Goal: Navigation & Orientation: Find specific page/section

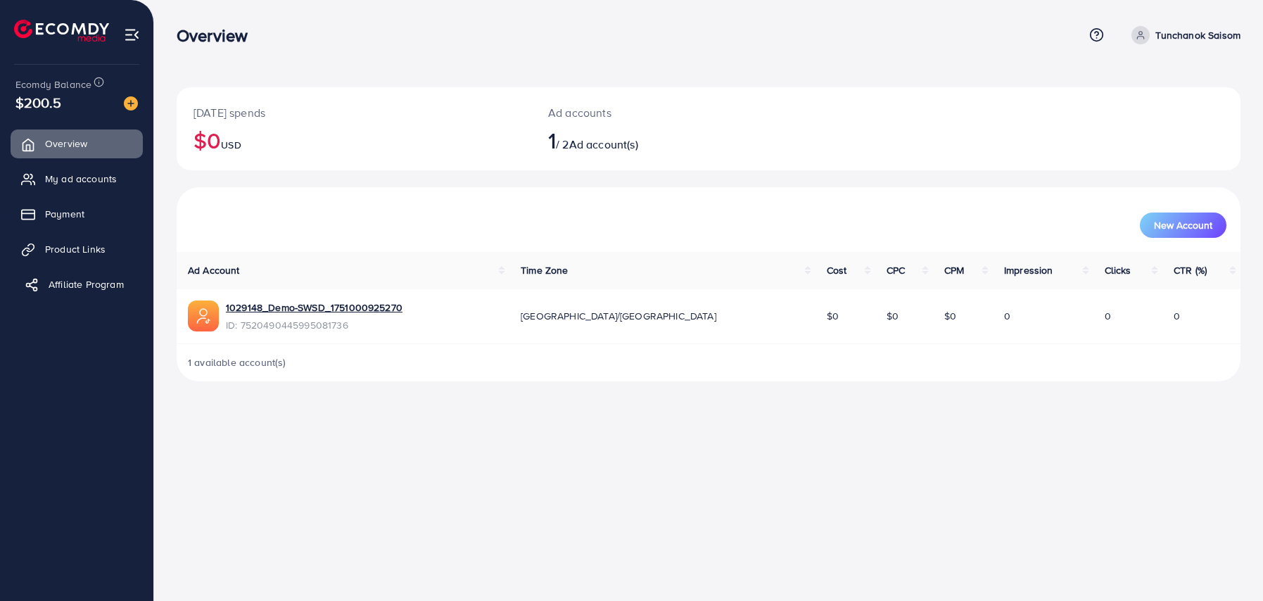
click at [75, 293] on link "Affiliate Program" at bounding box center [77, 284] width 132 height 28
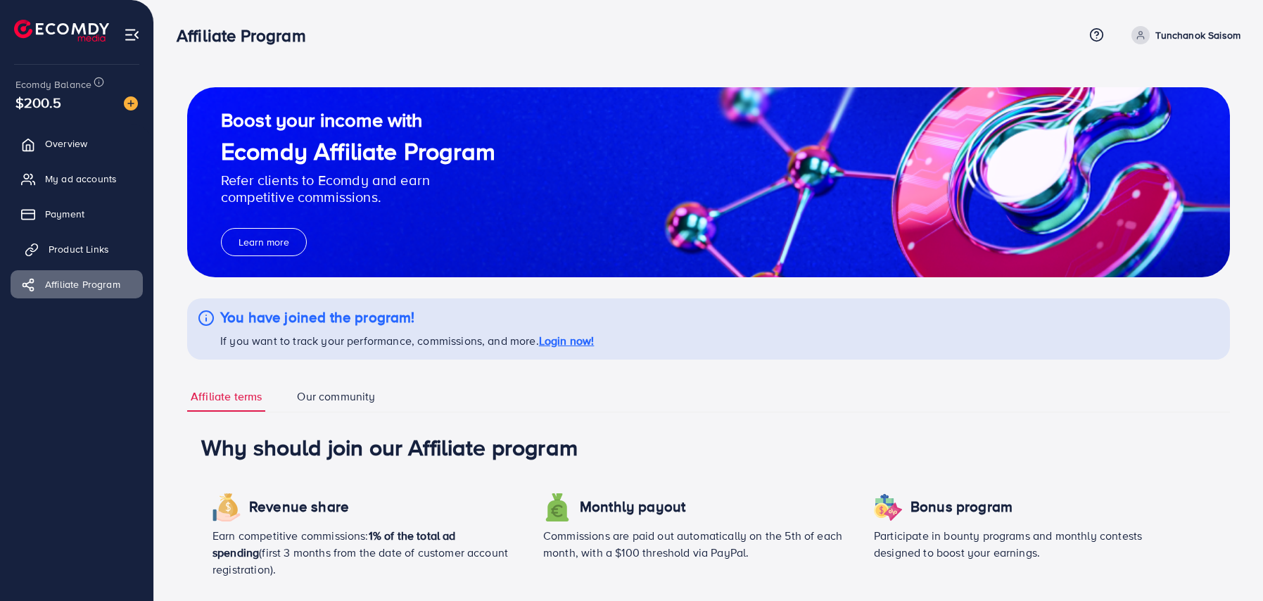
click at [81, 257] on link "Product Links" at bounding box center [77, 249] width 132 height 28
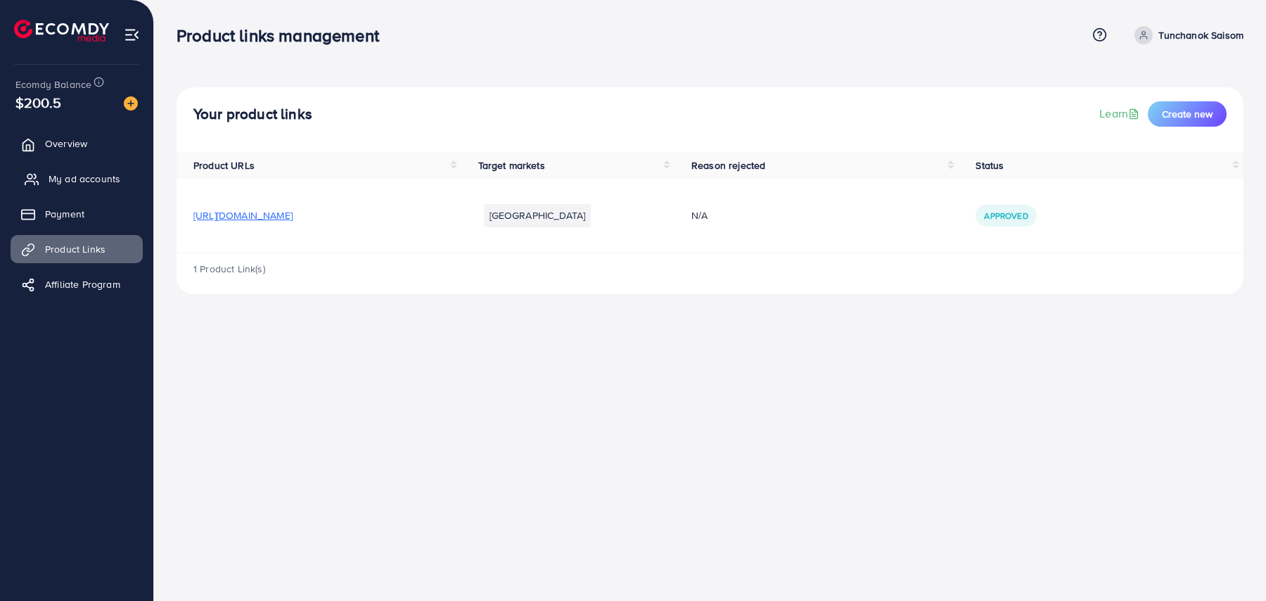
click at [96, 192] on link "My ad accounts" at bounding box center [77, 179] width 132 height 28
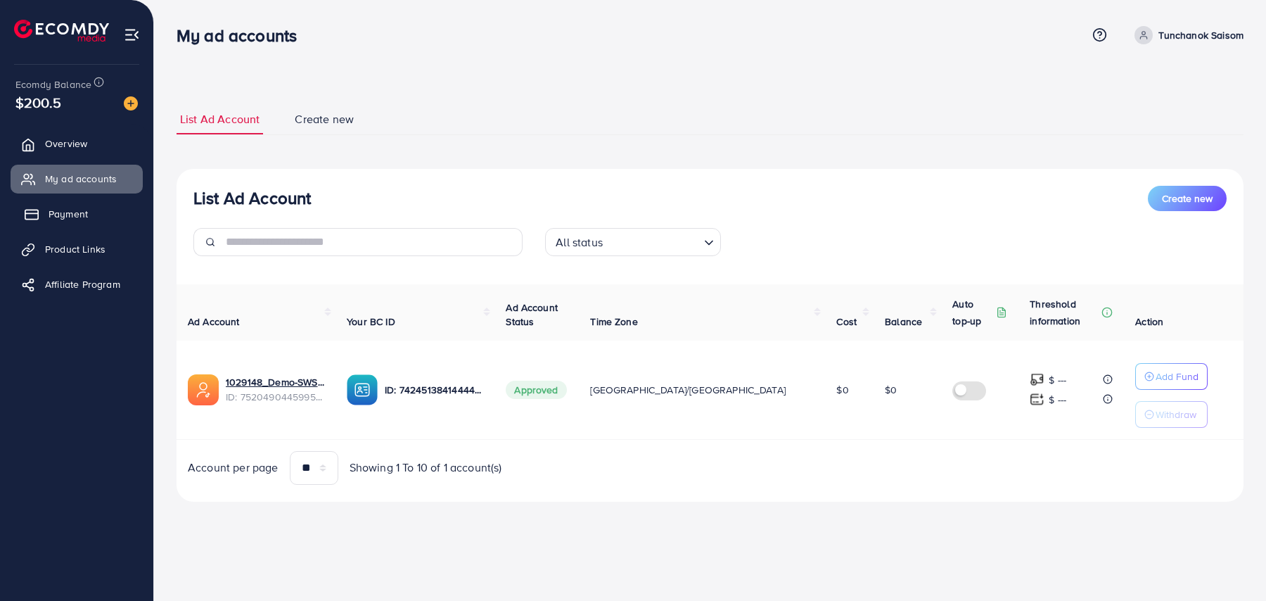
click at [99, 212] on link "Payment" at bounding box center [77, 214] width 132 height 28
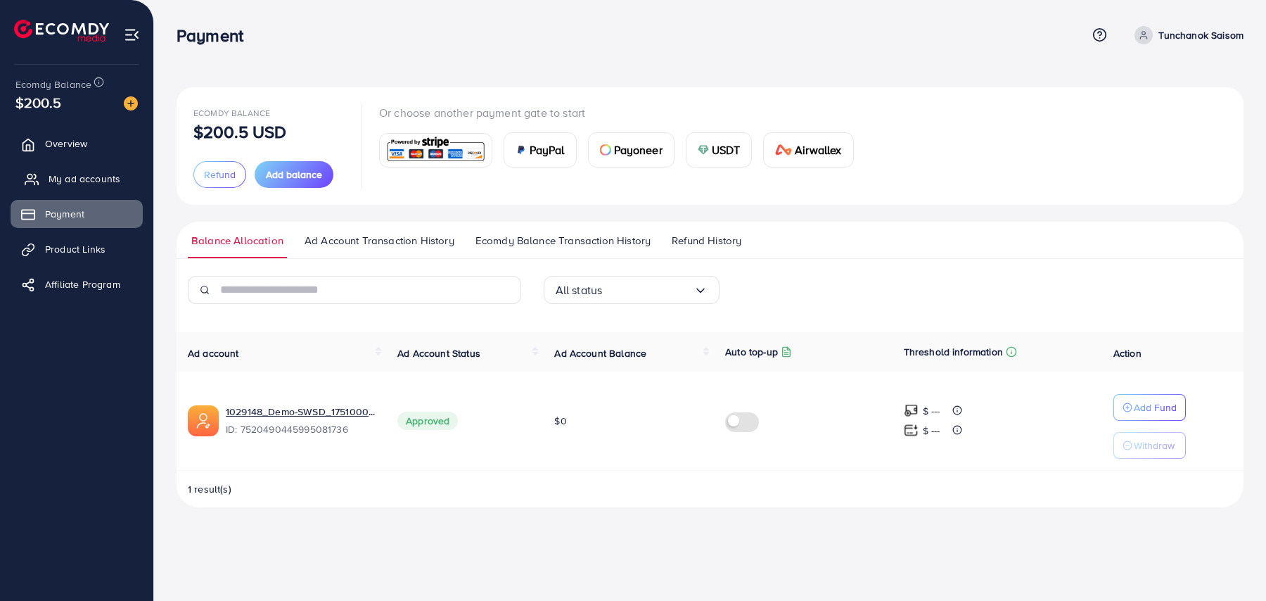
click at [102, 191] on link "My ad accounts" at bounding box center [77, 179] width 132 height 28
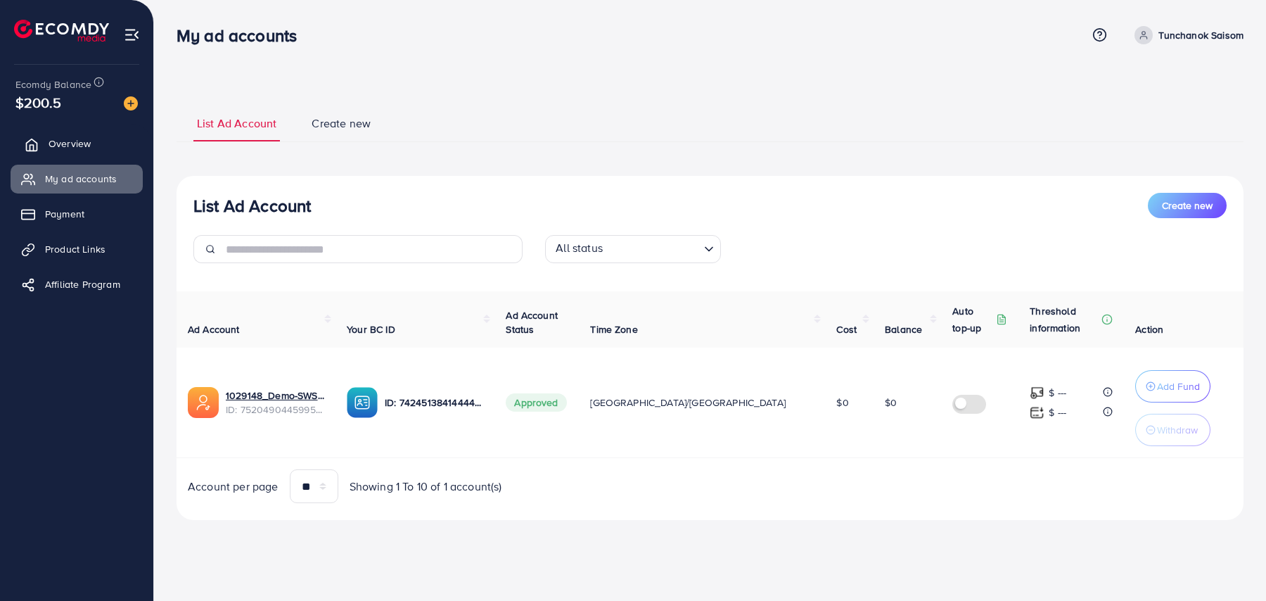
click at [103, 141] on link "Overview" at bounding box center [77, 143] width 132 height 28
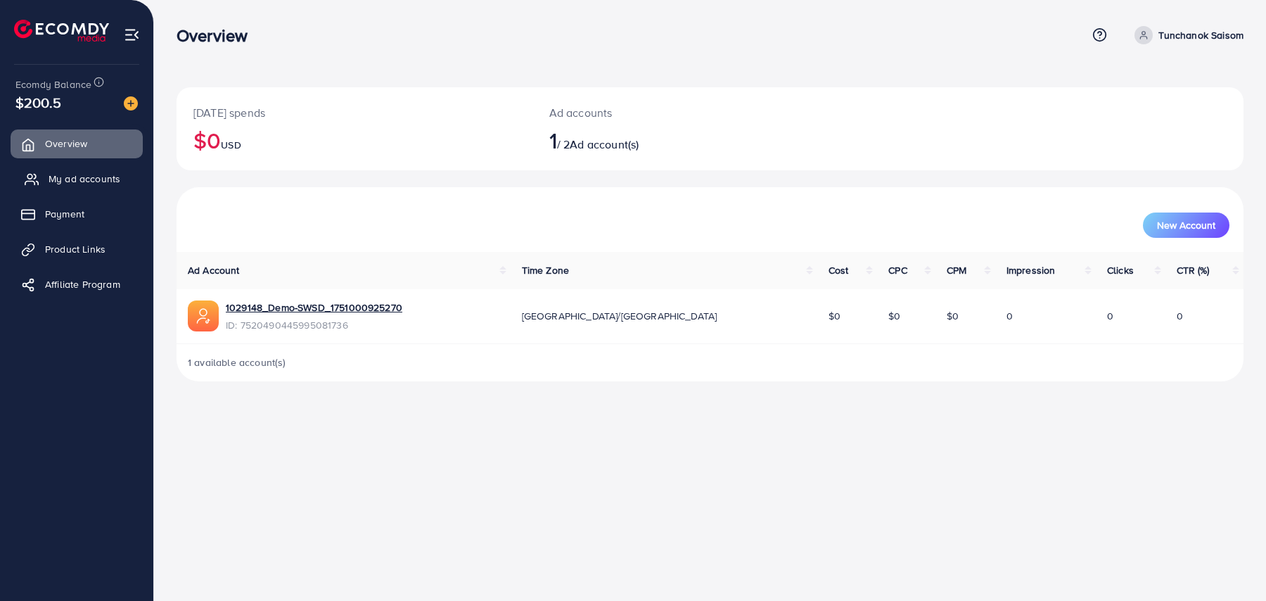
click at [103, 172] on span "My ad accounts" at bounding box center [85, 179] width 72 height 14
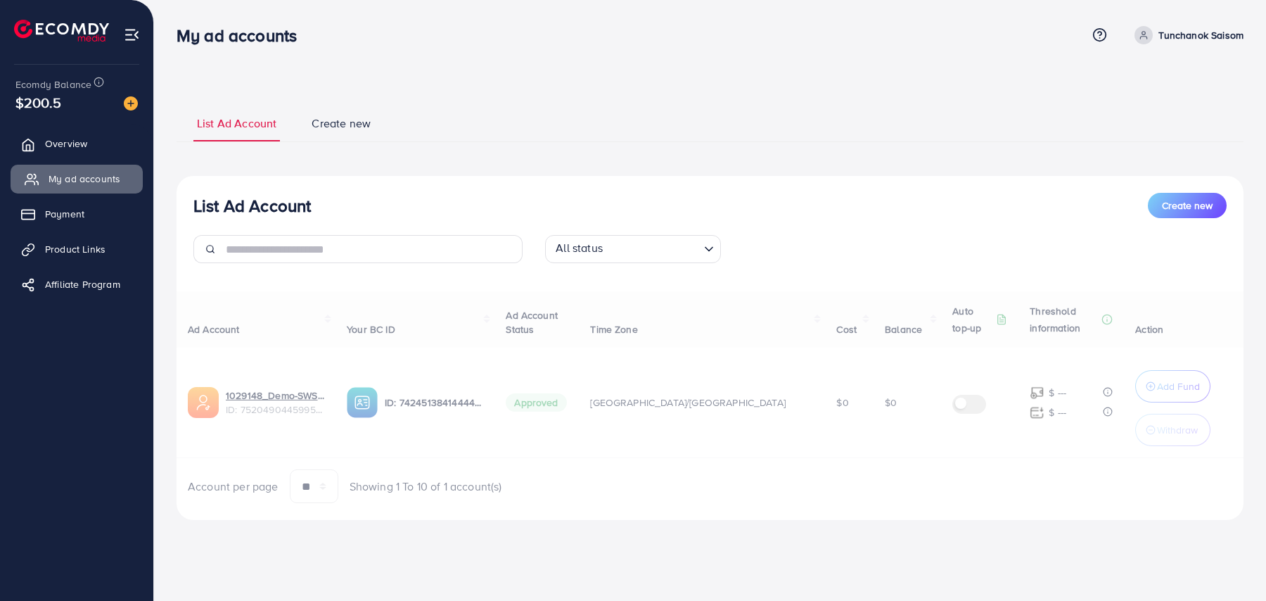
click at [103, 191] on link "My ad accounts" at bounding box center [77, 179] width 132 height 28
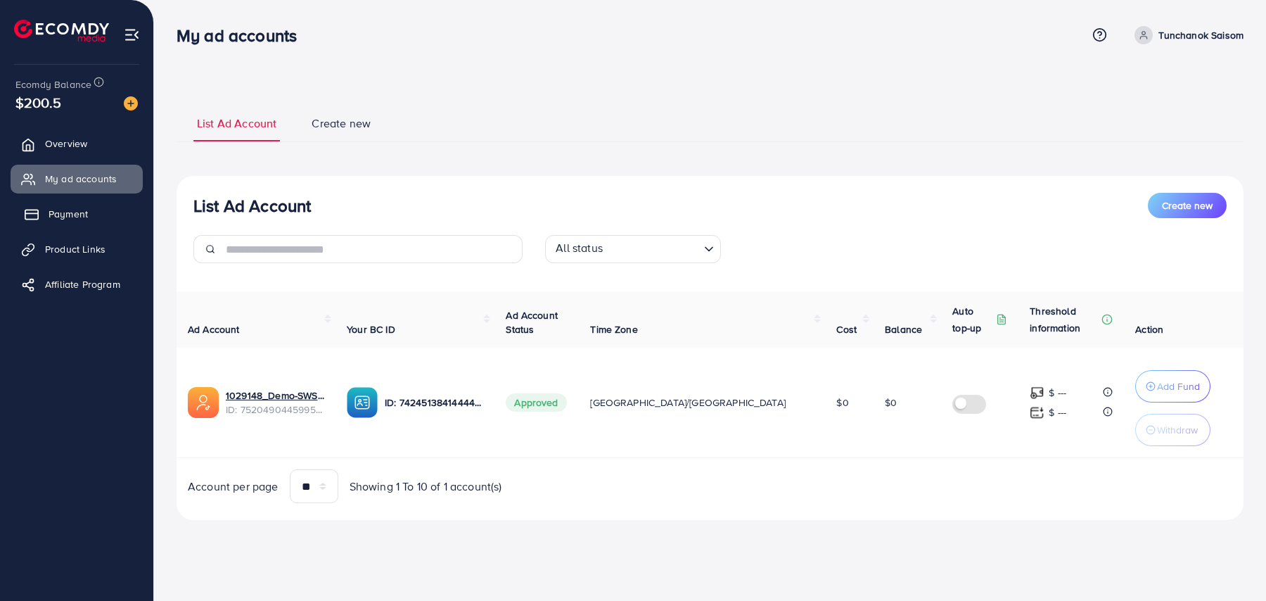
click at [103, 209] on link "Payment" at bounding box center [77, 214] width 132 height 28
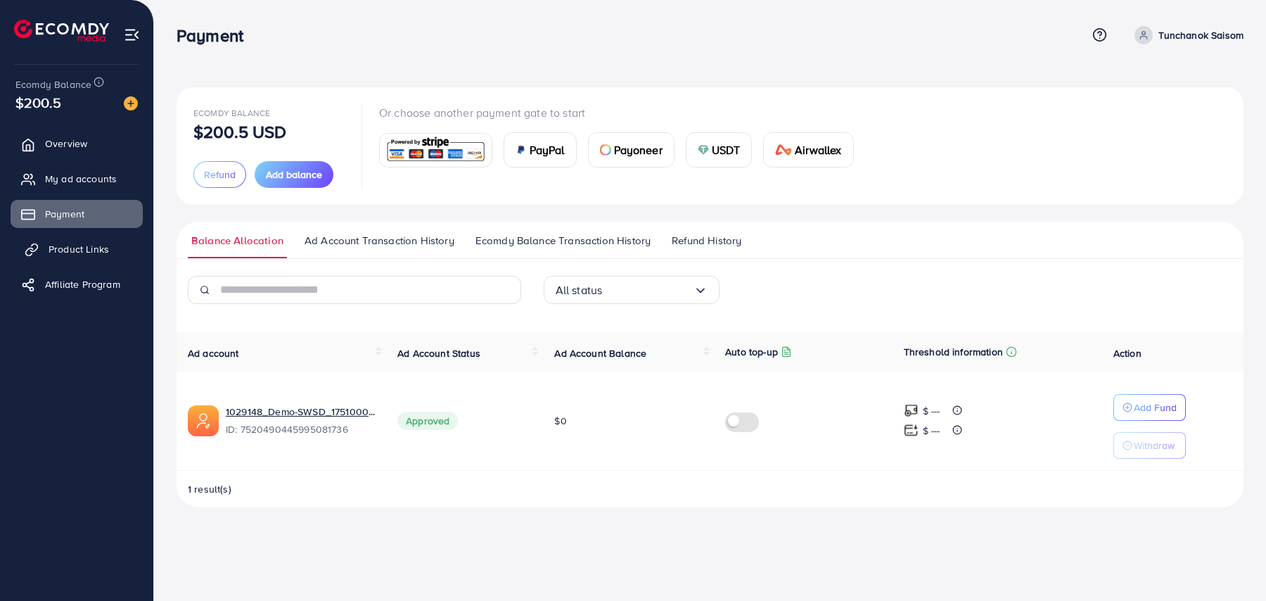
click at [103, 235] on link "Product Links" at bounding box center [77, 249] width 132 height 28
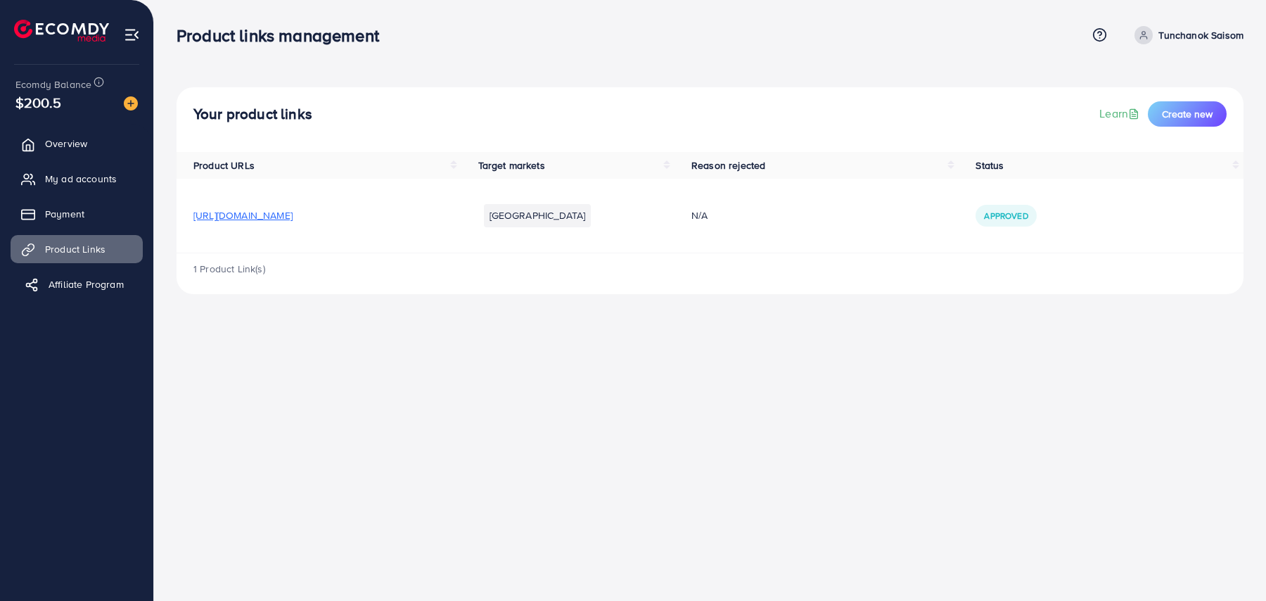
click at [107, 277] on span "Affiliate Program" at bounding box center [86, 284] width 75 height 14
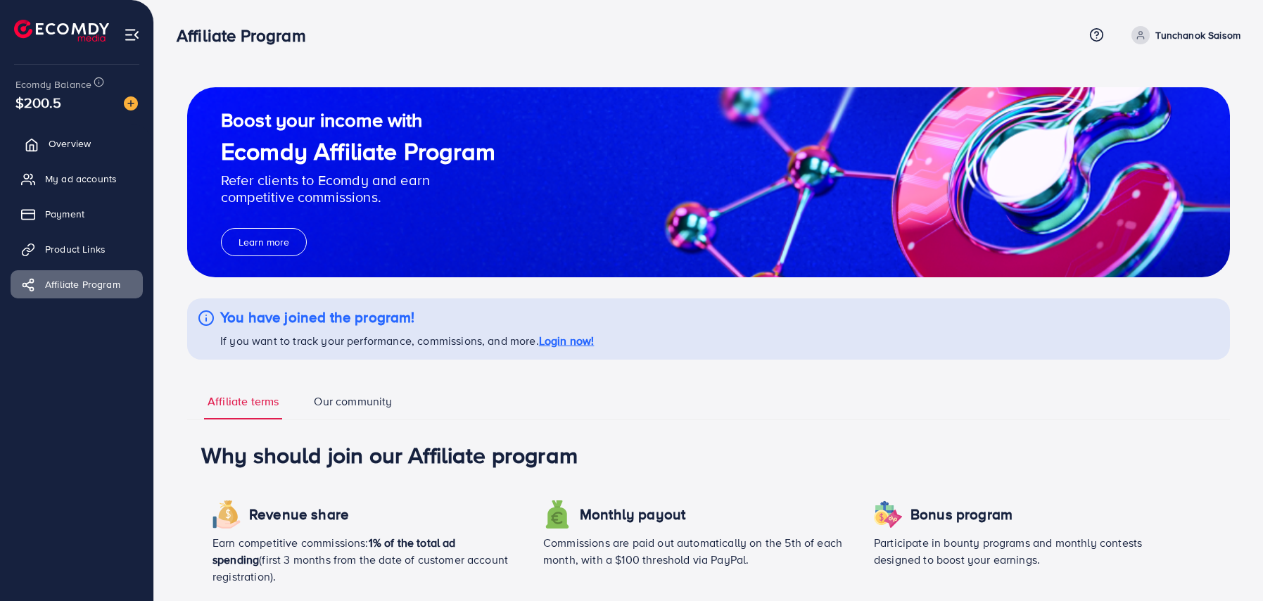
click at [99, 151] on link "Overview" at bounding box center [77, 143] width 132 height 28
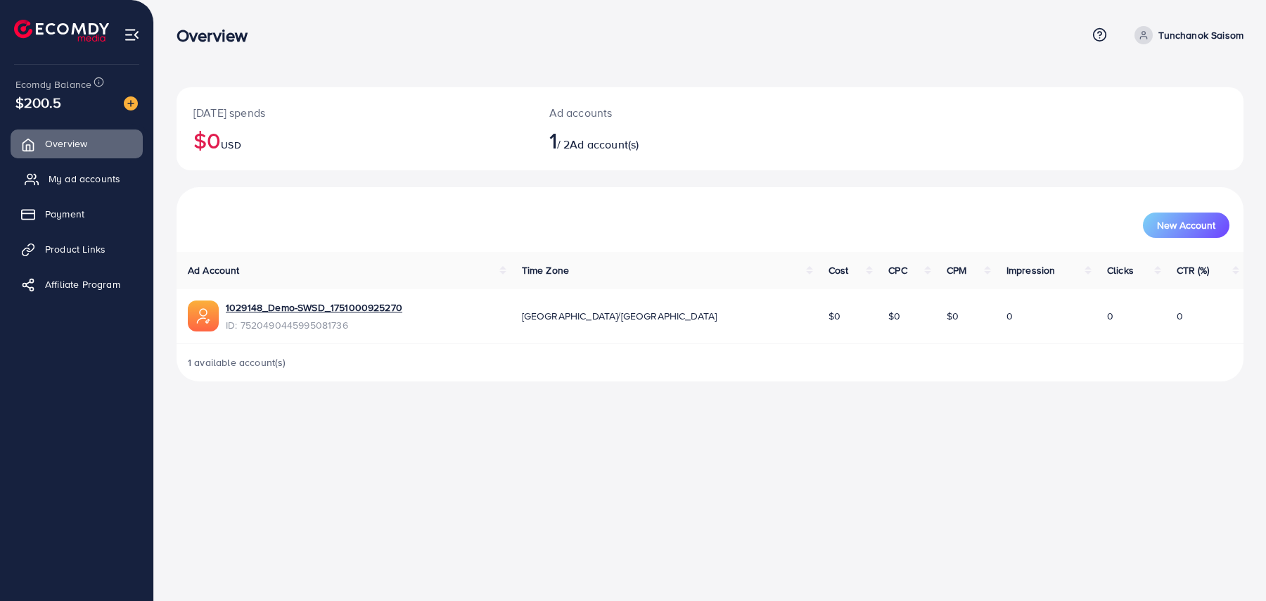
click at [102, 190] on link "My ad accounts" at bounding box center [77, 179] width 132 height 28
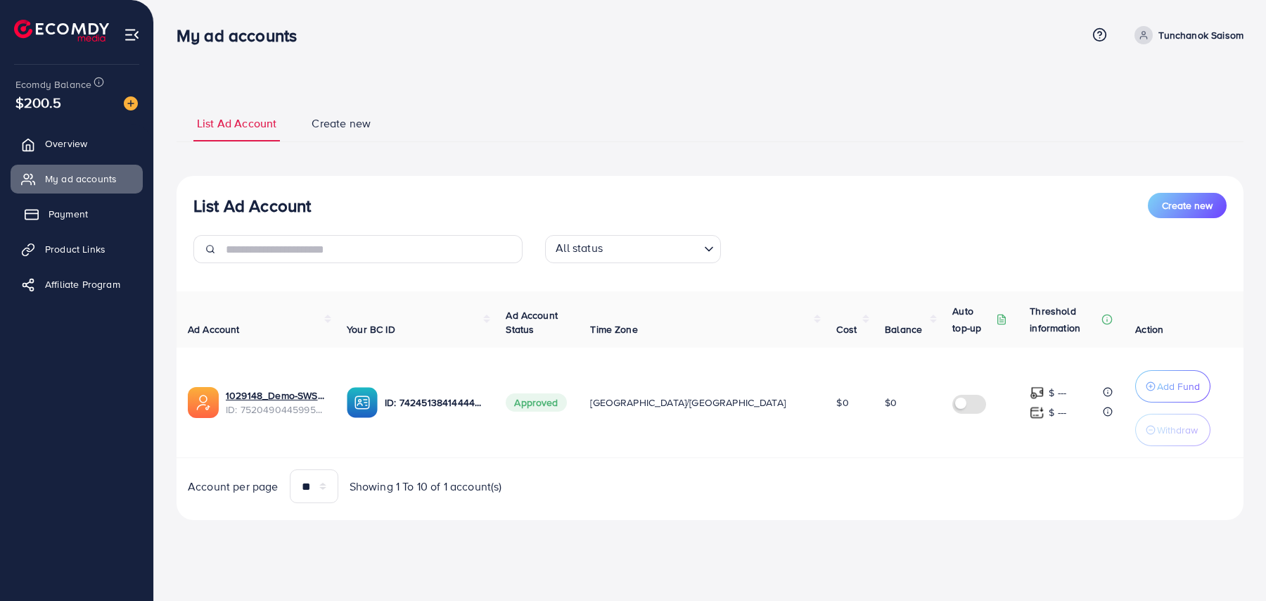
click at [102, 212] on link "Payment" at bounding box center [77, 214] width 132 height 28
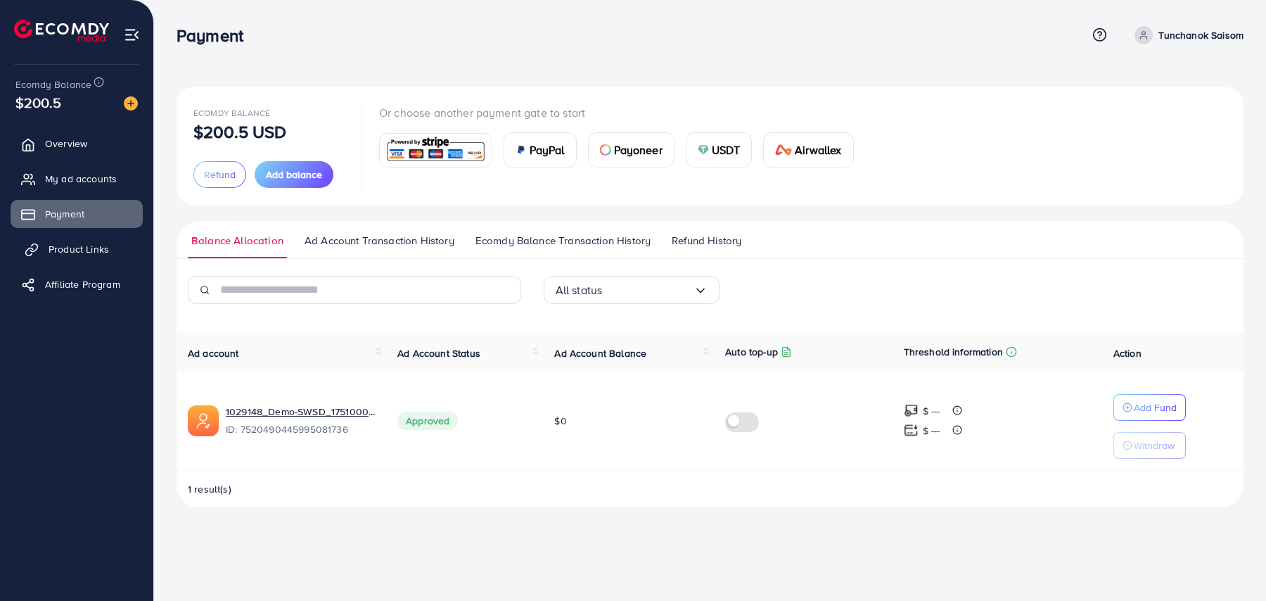
click at [103, 245] on span "Product Links" at bounding box center [79, 249] width 60 height 14
click at [103, 275] on link "Affiliate Program" at bounding box center [77, 284] width 132 height 28
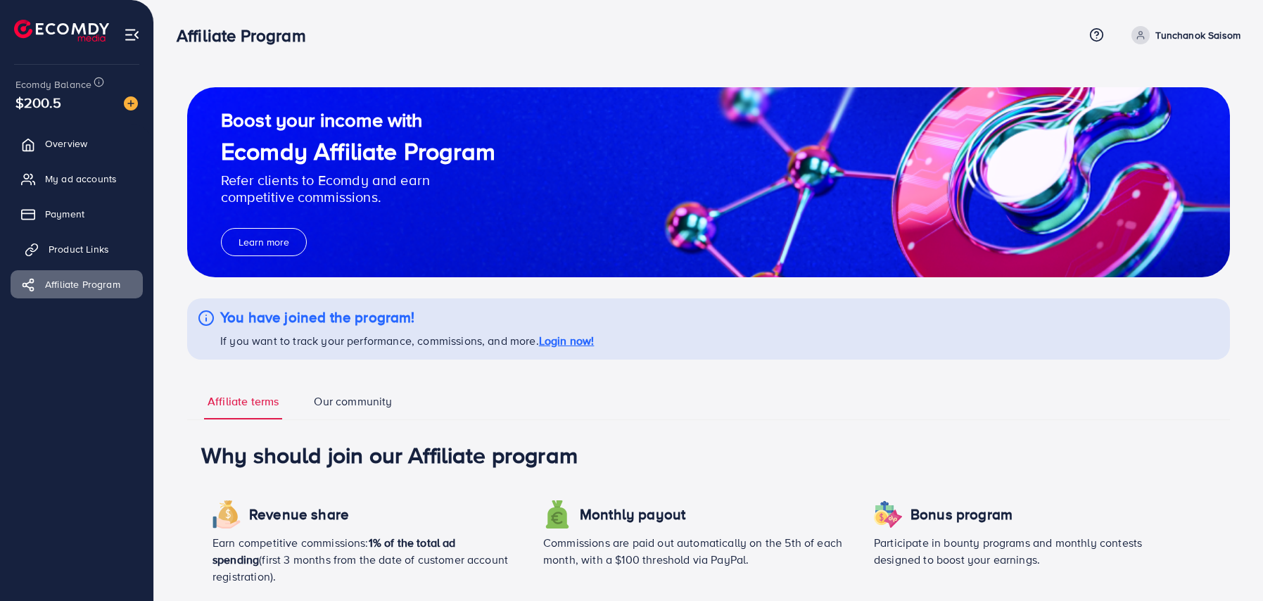
click at [100, 241] on link "Product Links" at bounding box center [77, 249] width 132 height 28
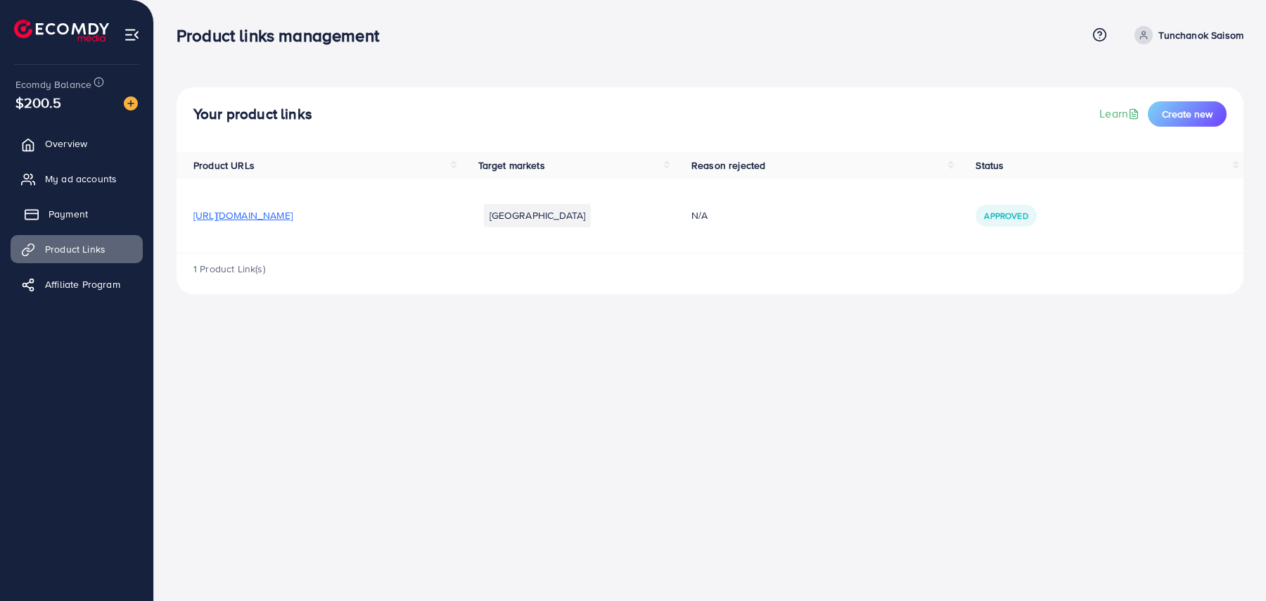
click at [99, 208] on link "Payment" at bounding box center [77, 214] width 132 height 28
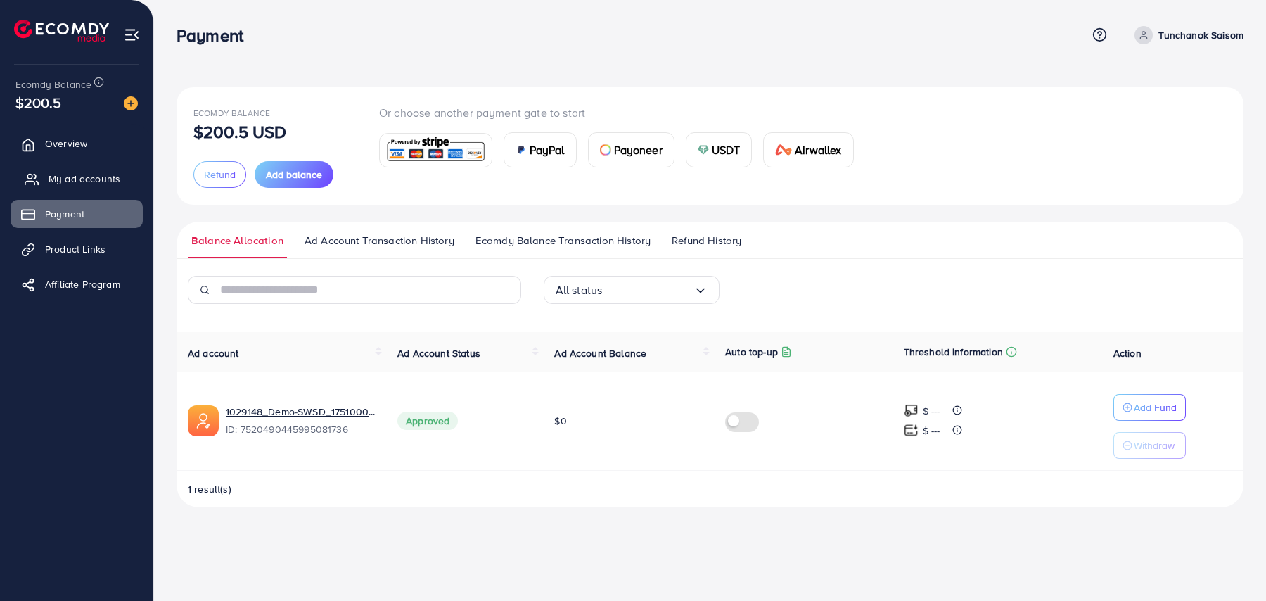
click at [99, 184] on span "My ad accounts" at bounding box center [85, 179] width 72 height 14
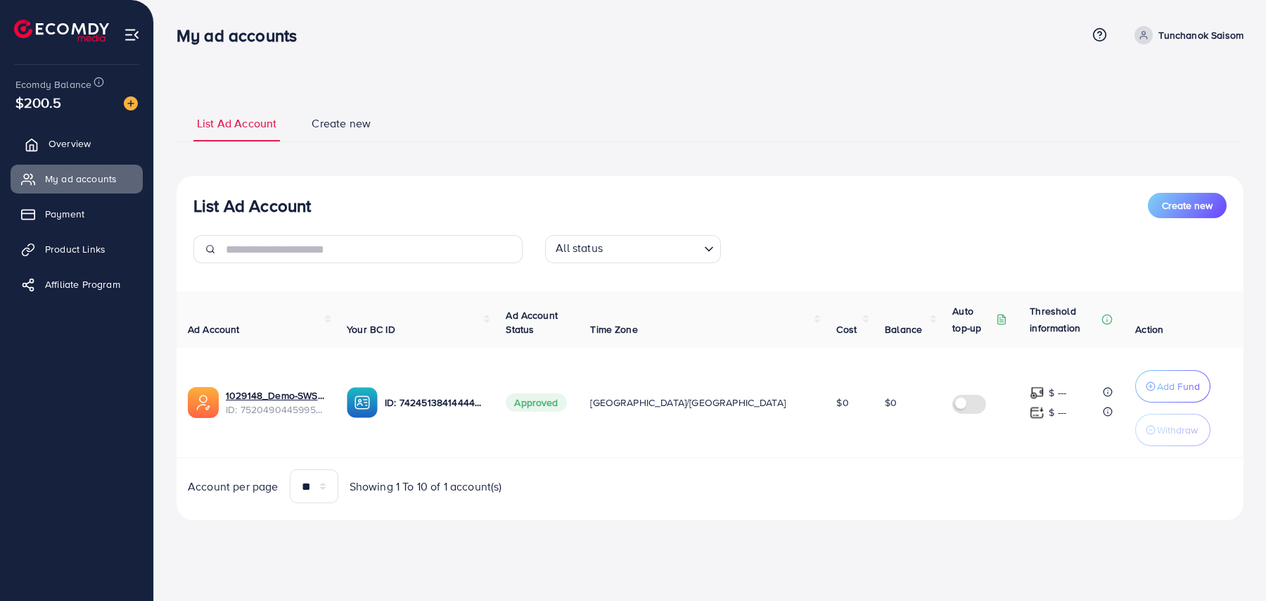
click at [96, 155] on link "Overview" at bounding box center [77, 143] width 132 height 28
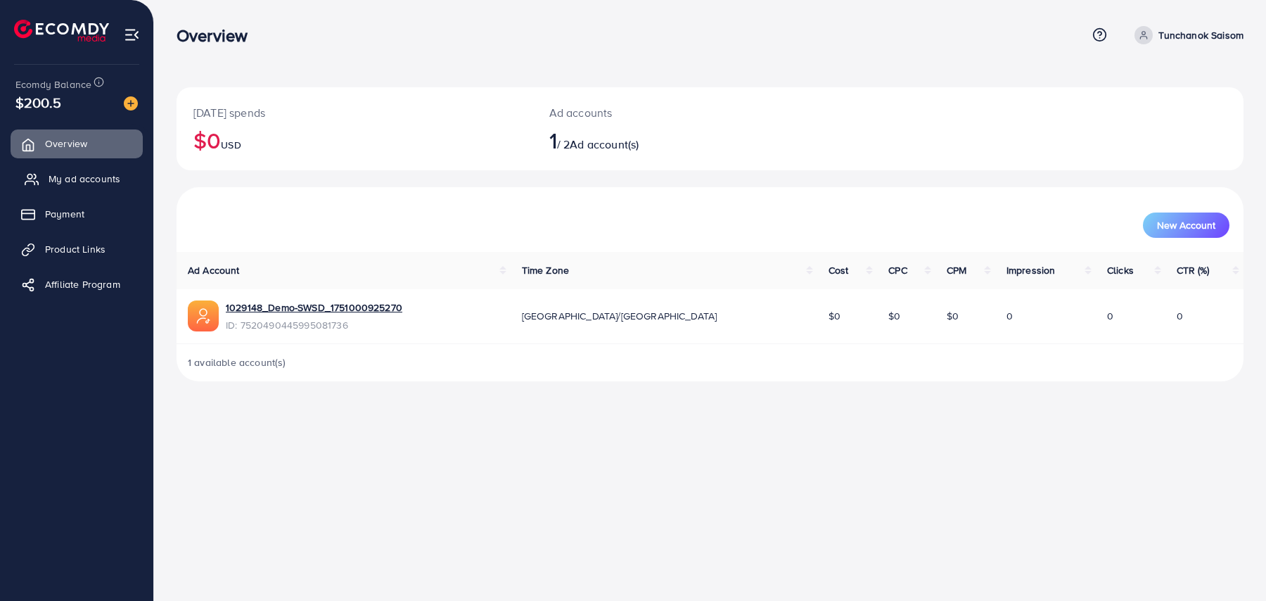
click at [97, 188] on link "My ad accounts" at bounding box center [77, 179] width 132 height 28
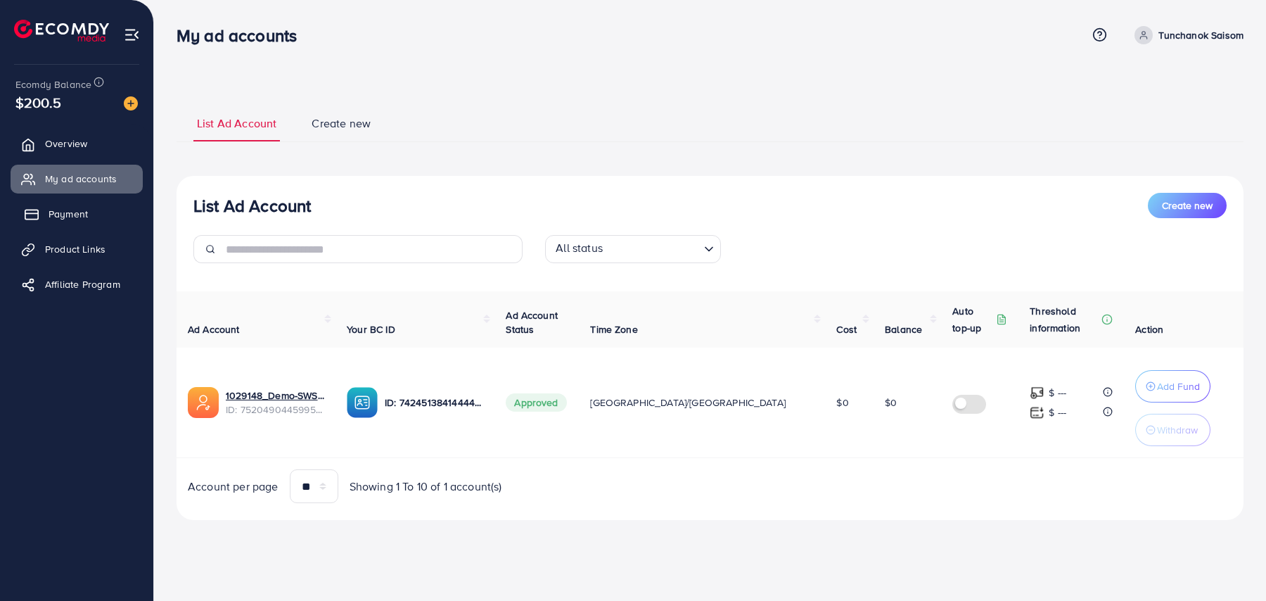
click at [97, 209] on link "Payment" at bounding box center [77, 214] width 132 height 28
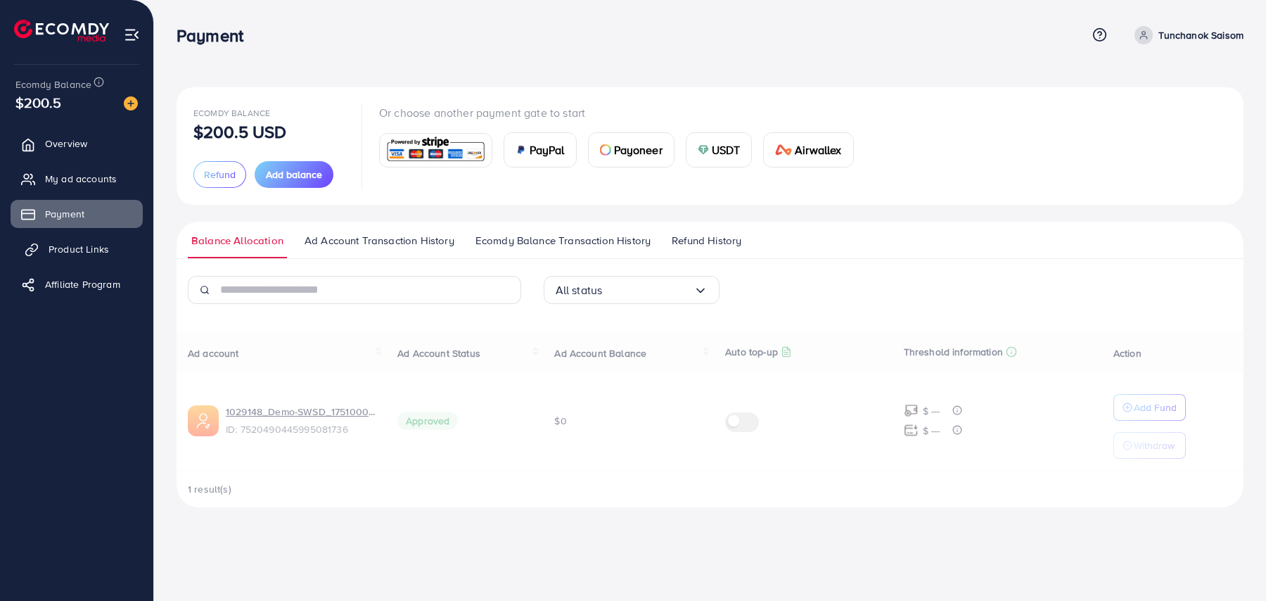
click at [97, 238] on link "Product Links" at bounding box center [77, 249] width 132 height 28
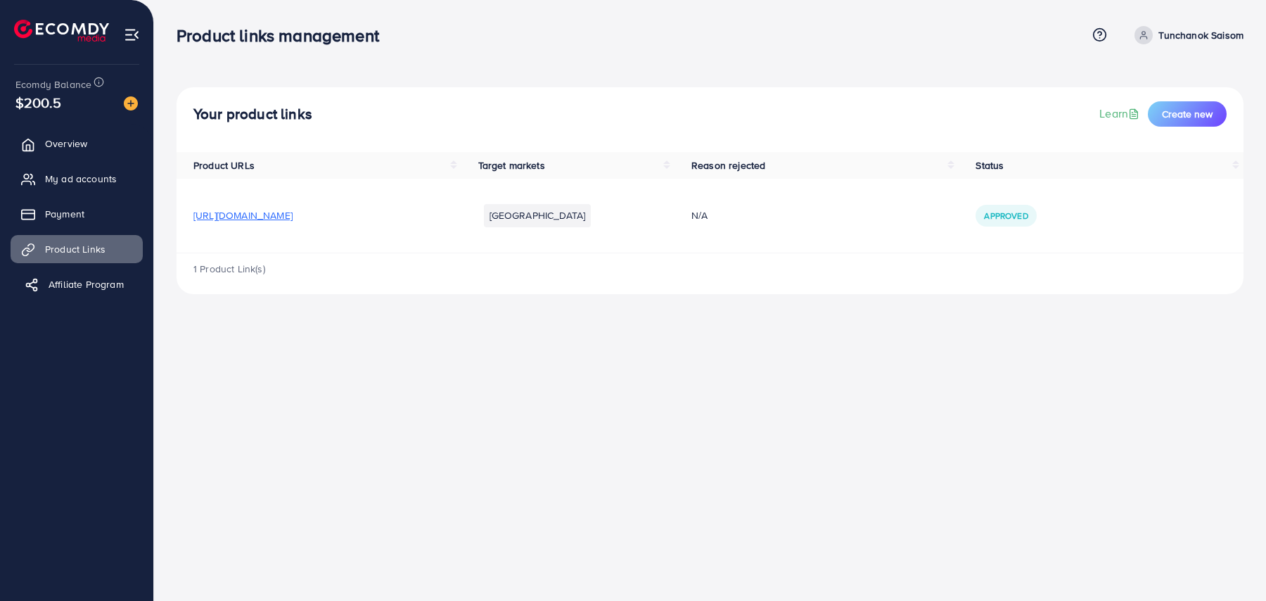
click at [98, 274] on link "Affiliate Program" at bounding box center [77, 284] width 132 height 28
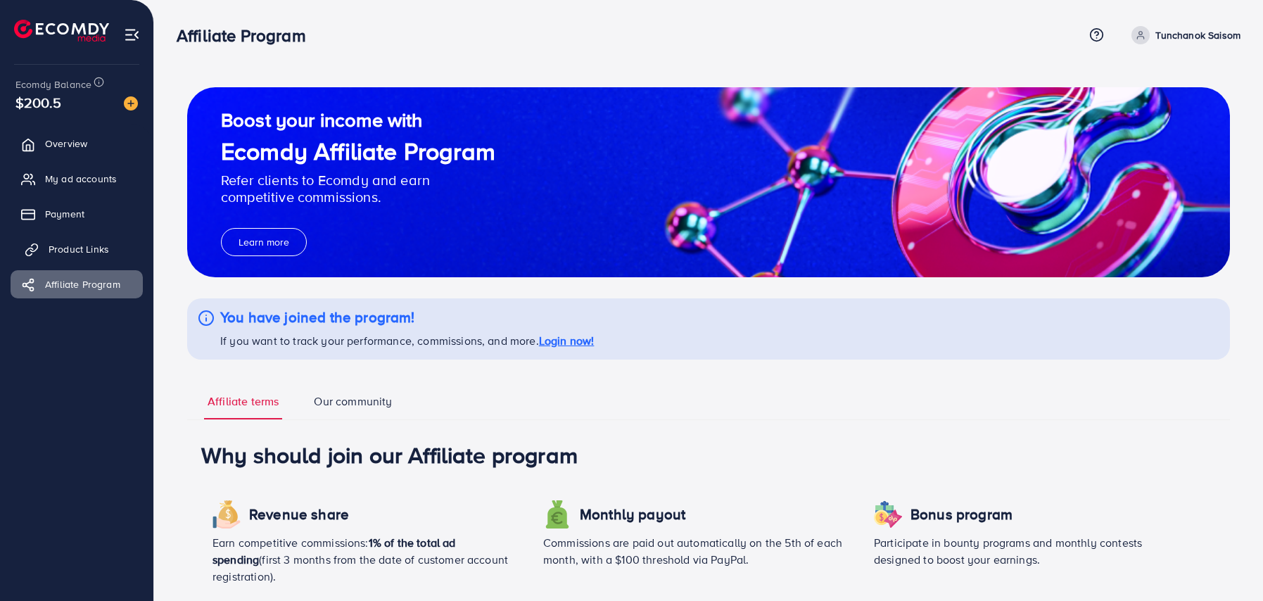
click at [97, 246] on span "Product Links" at bounding box center [79, 249] width 60 height 14
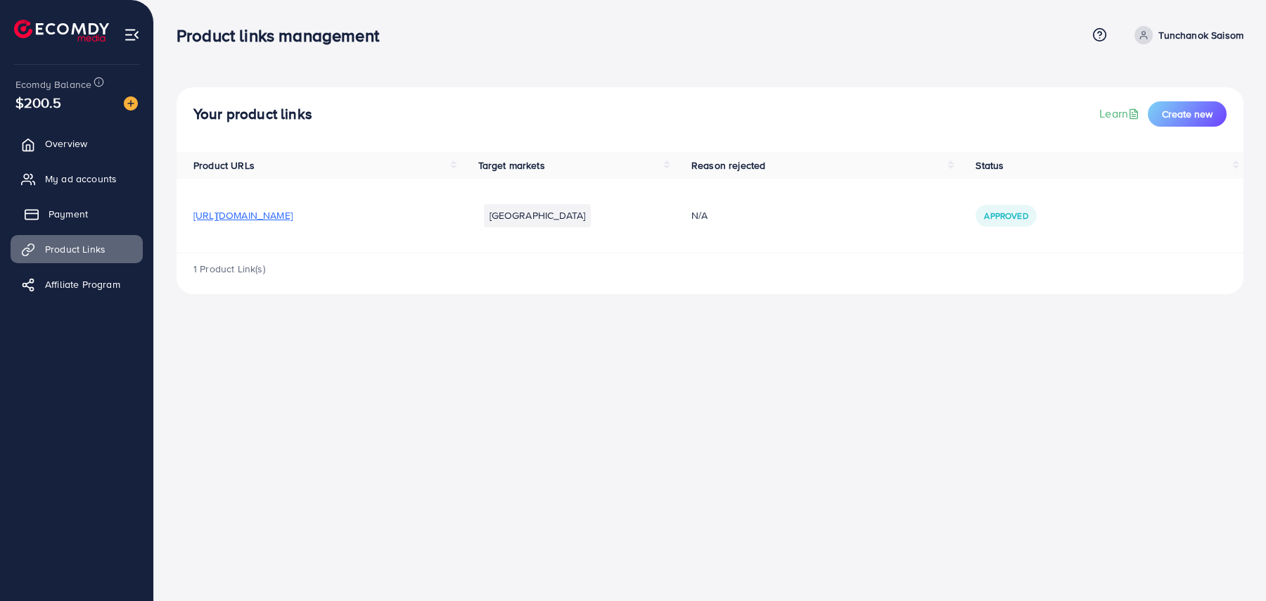
click at [97, 202] on link "Payment" at bounding box center [77, 214] width 132 height 28
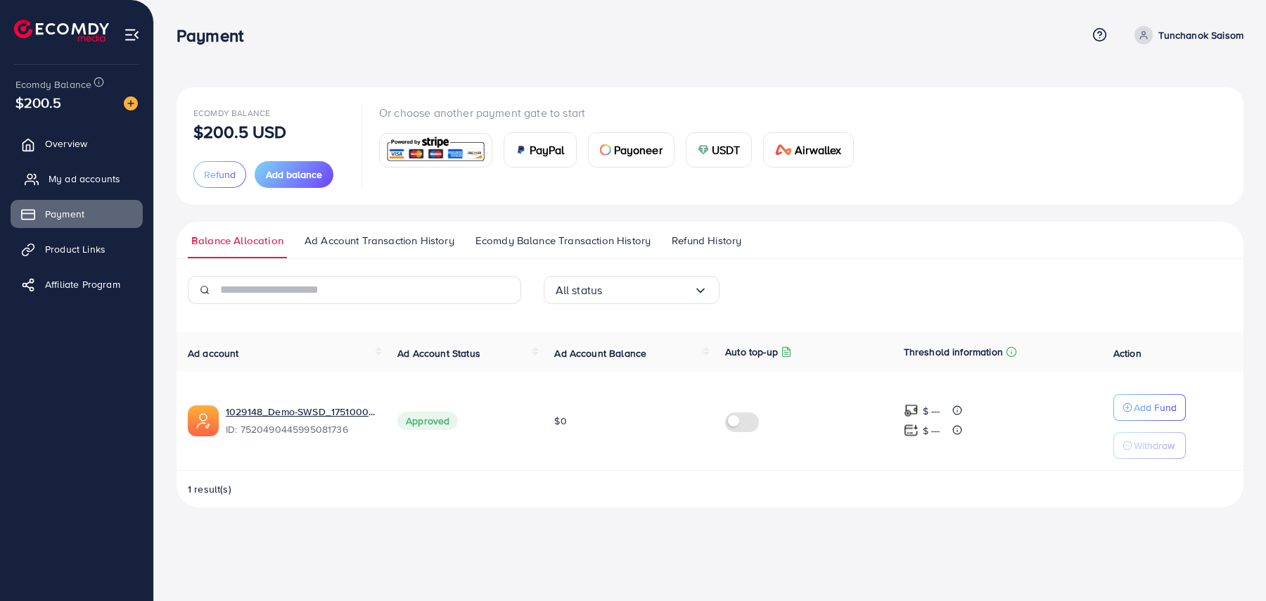
click at [97, 185] on span "My ad accounts" at bounding box center [85, 179] width 72 height 14
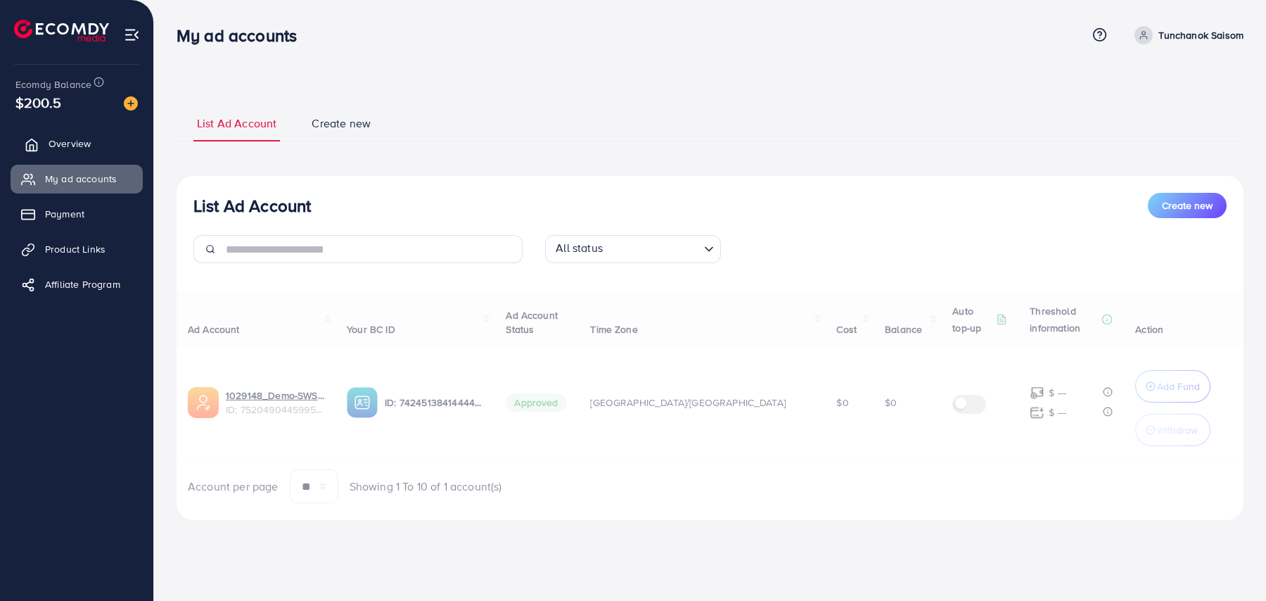
click at [97, 140] on link "Overview" at bounding box center [77, 143] width 132 height 28
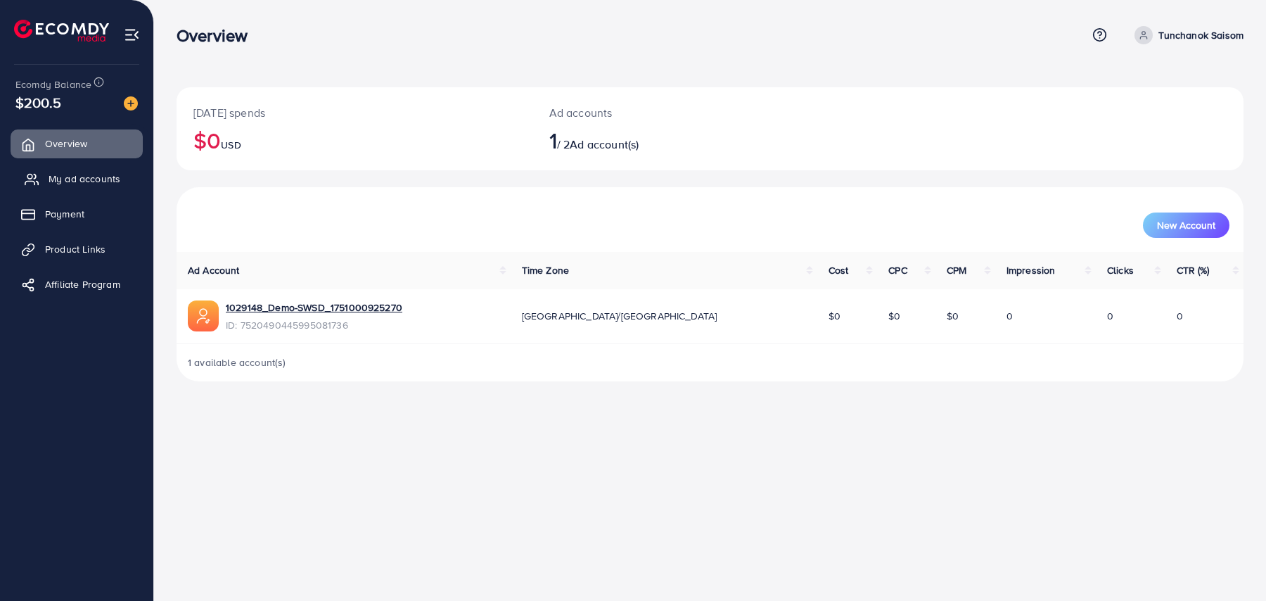
click at [70, 174] on span "My ad accounts" at bounding box center [85, 179] width 72 height 14
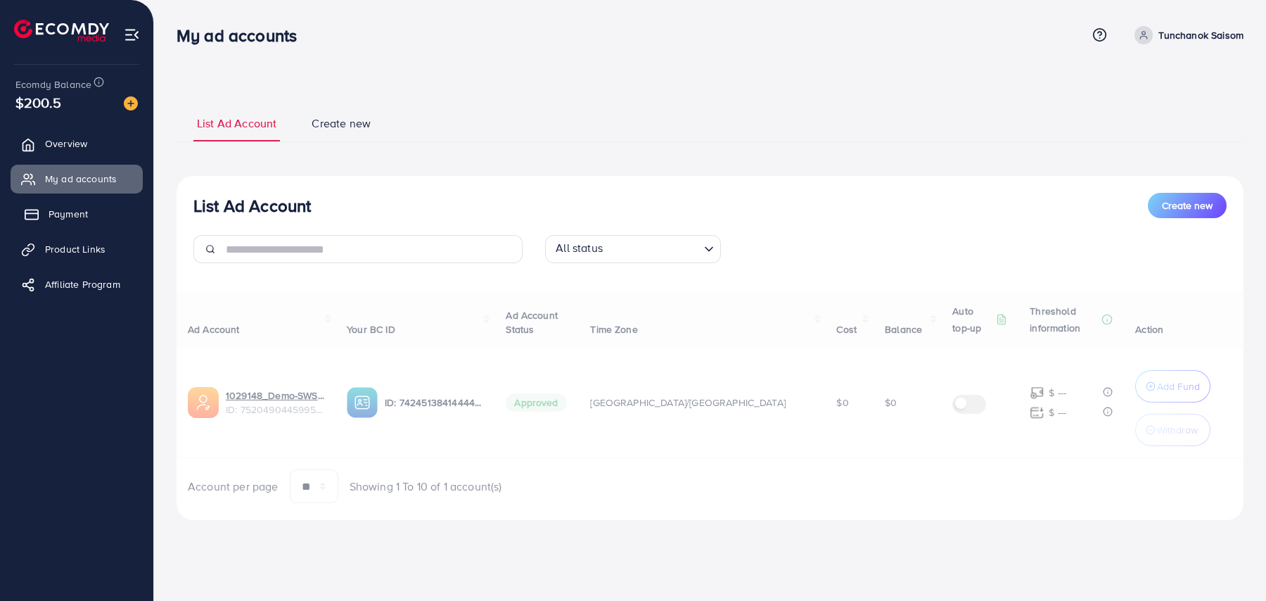
click at [95, 207] on link "Payment" at bounding box center [77, 214] width 132 height 28
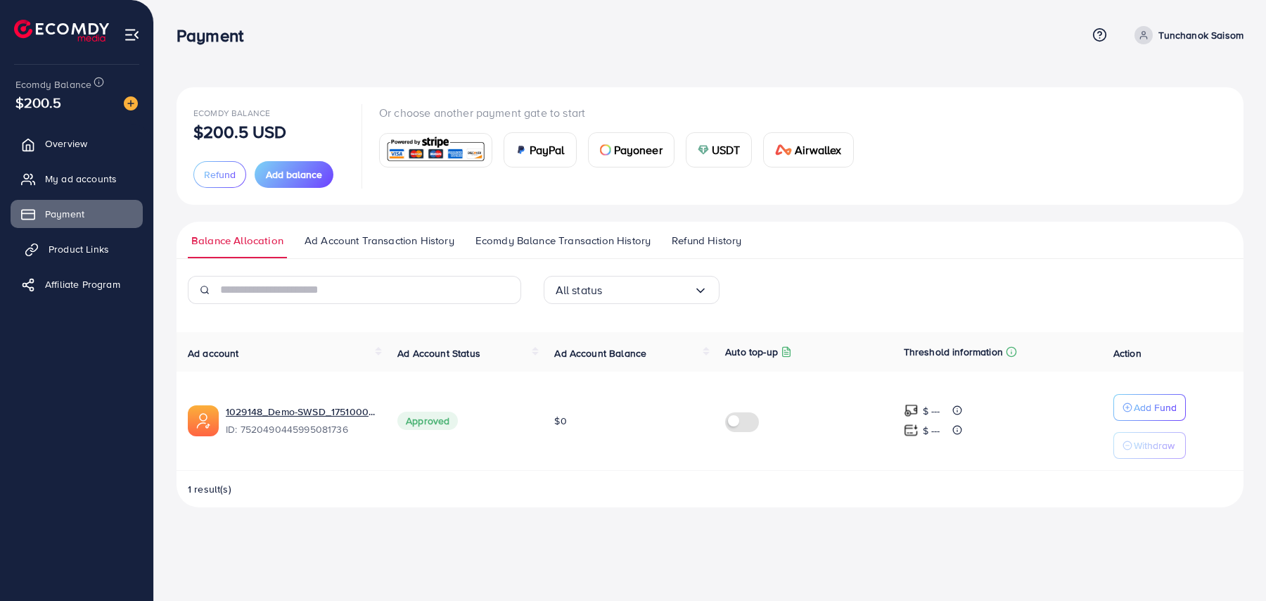
click at [103, 243] on span "Product Links" at bounding box center [79, 249] width 60 height 14
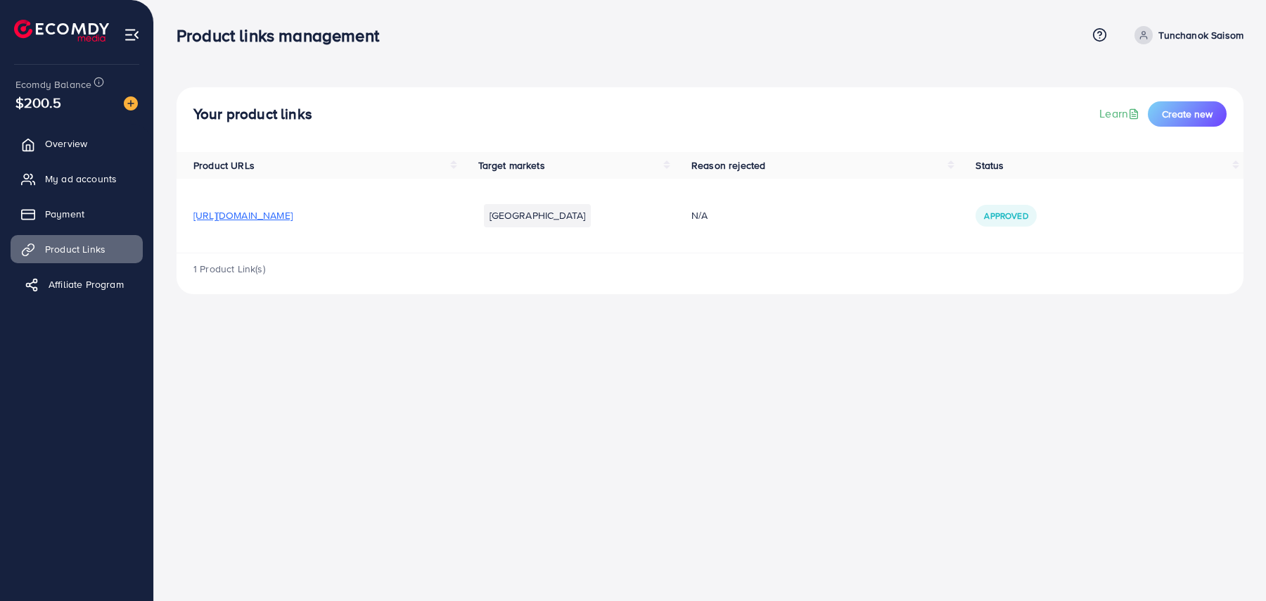
click at [103, 277] on span "Affiliate Program" at bounding box center [86, 284] width 75 height 14
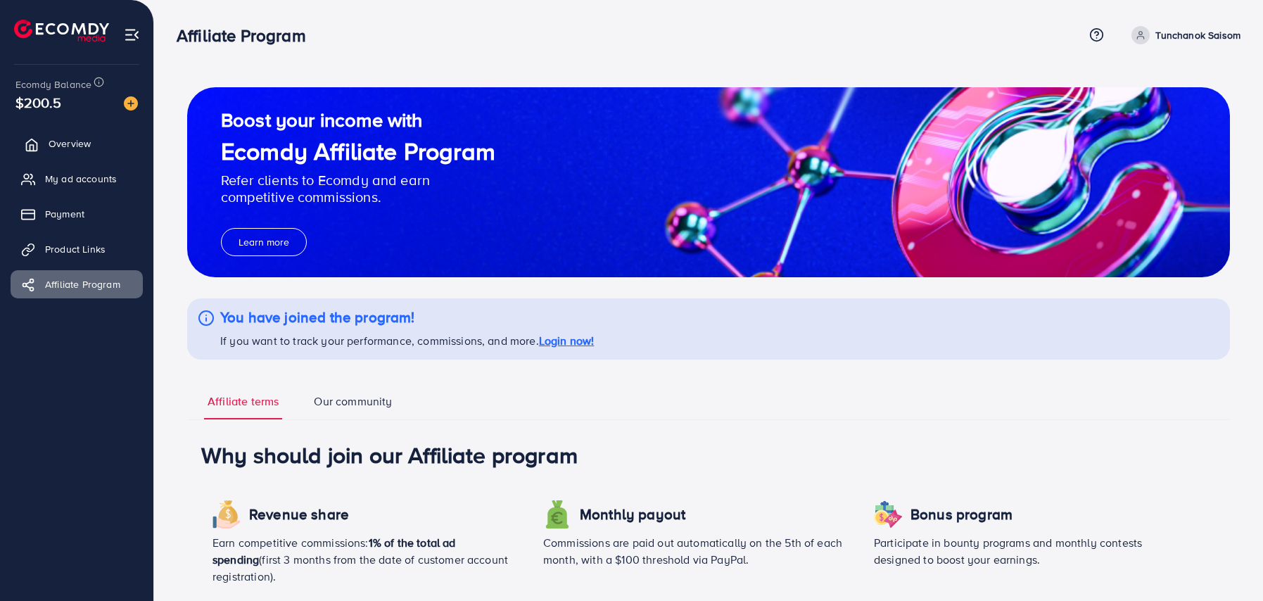
click at [98, 149] on link "Overview" at bounding box center [77, 143] width 132 height 28
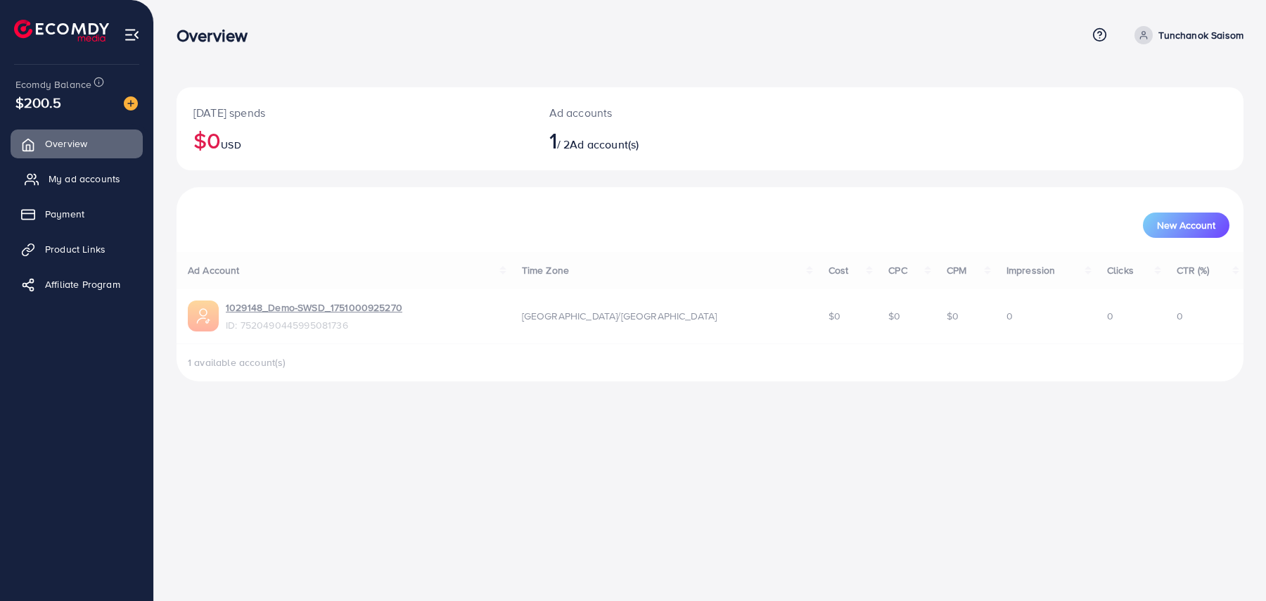
click at [98, 181] on span "My ad accounts" at bounding box center [85, 179] width 72 height 14
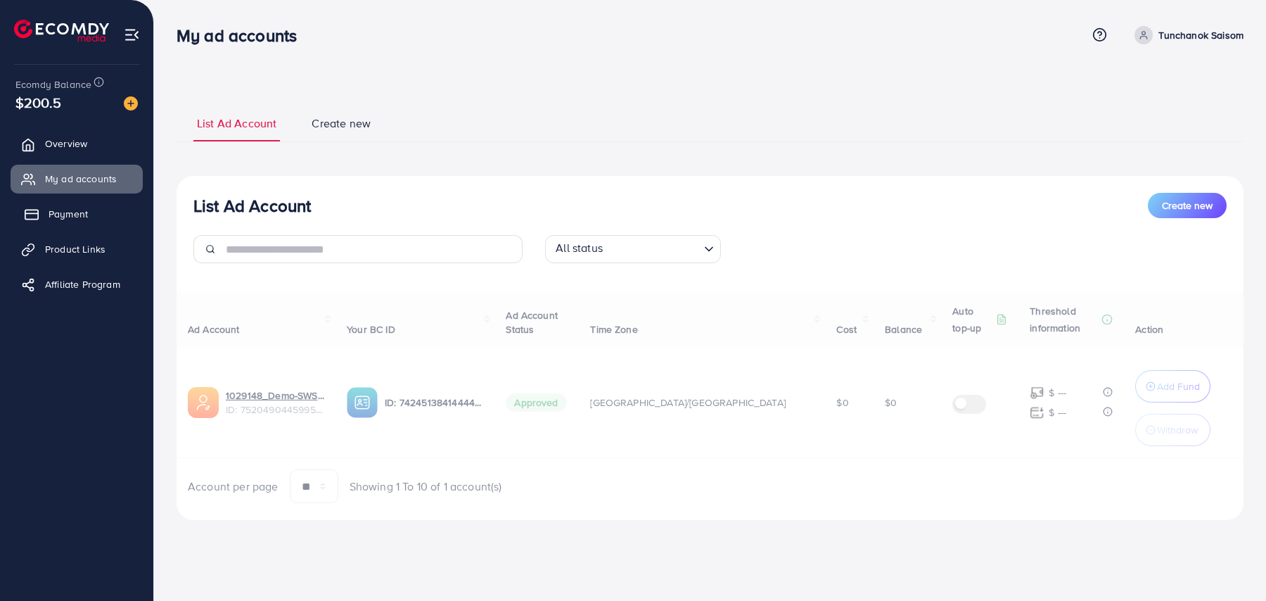
click at [98, 201] on link "Payment" at bounding box center [77, 214] width 132 height 28
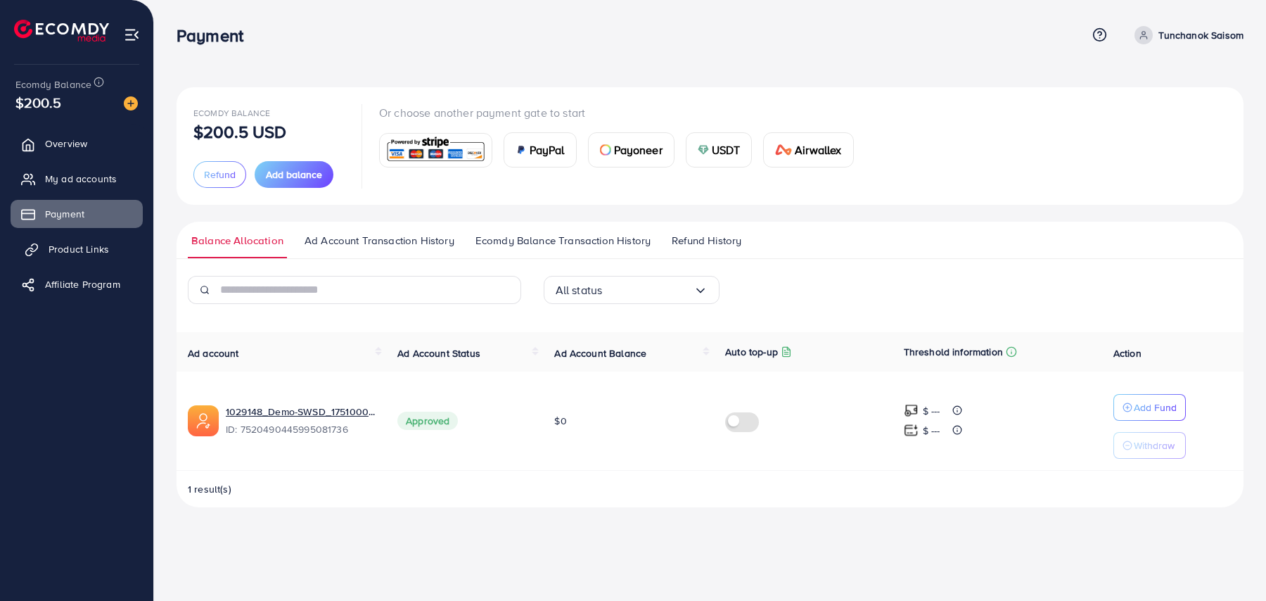
click at [102, 262] on link "Product Links" at bounding box center [77, 249] width 132 height 28
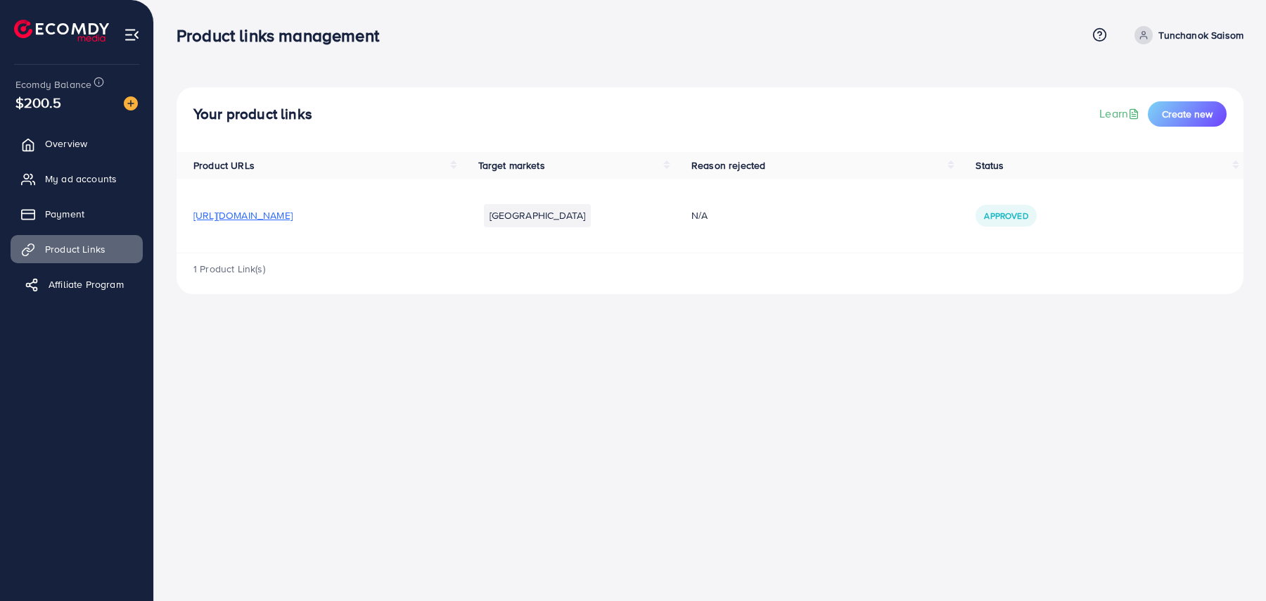
click at [102, 296] on link "Affiliate Program" at bounding box center [77, 284] width 132 height 28
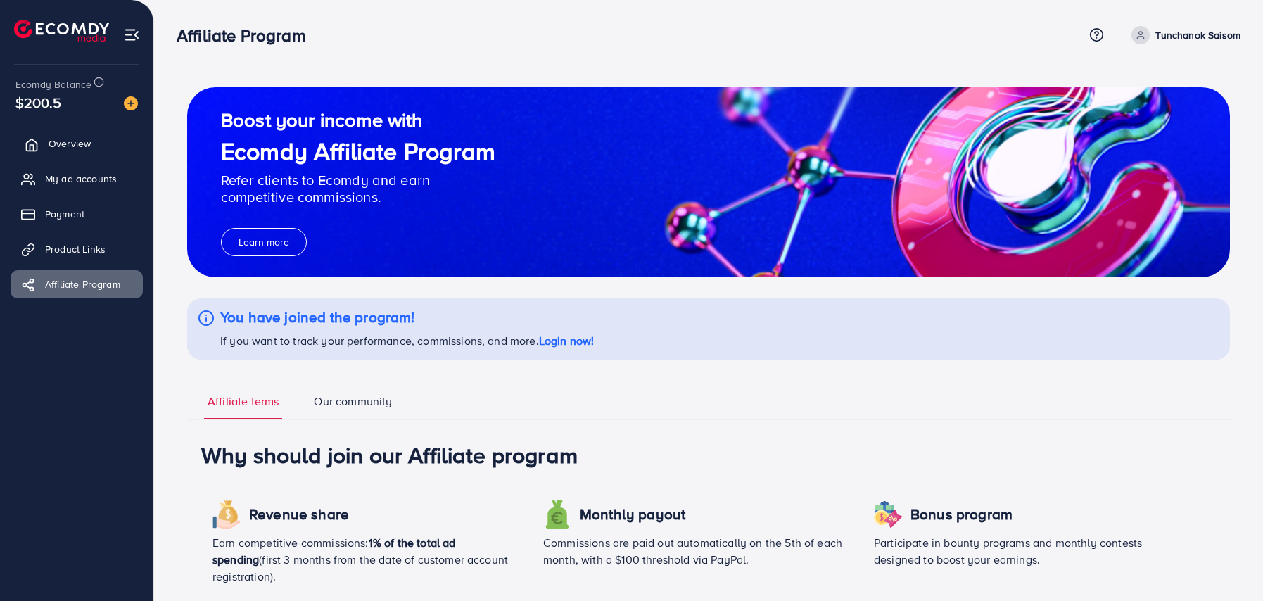
click at [74, 154] on link "Overview" at bounding box center [77, 143] width 132 height 28
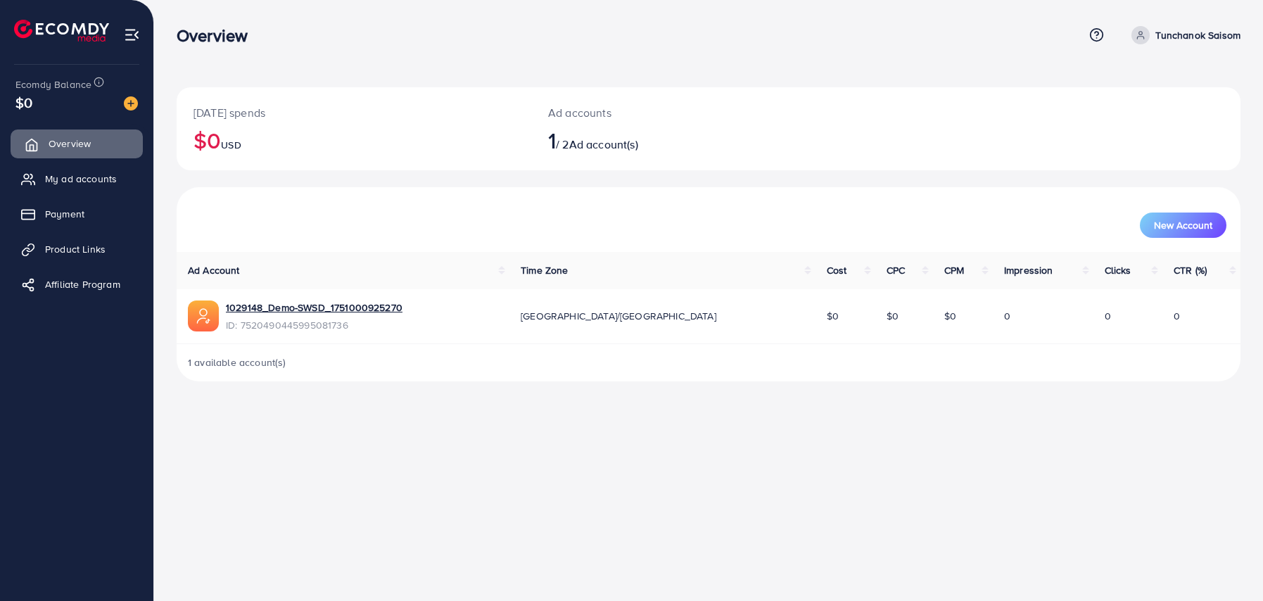
click at [109, 144] on link "Overview" at bounding box center [77, 143] width 132 height 28
